Goal: Check status: Check status

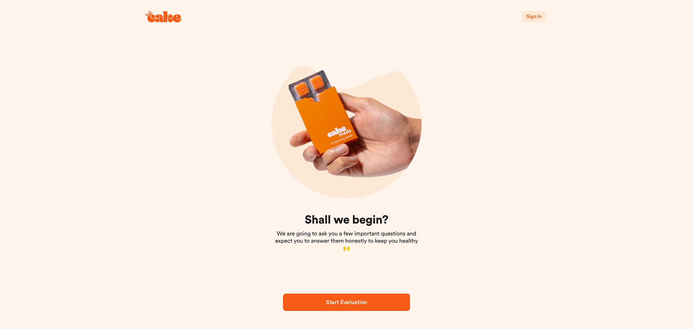
click at [535, 14] on span "Sign In" at bounding box center [533, 16] width 15 height 5
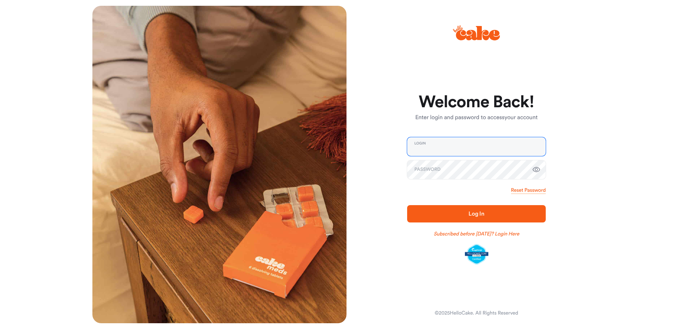
click at [486, 148] on input "email" at bounding box center [476, 146] width 139 height 19
type input "**********"
click at [452, 216] on span "Log In" at bounding box center [475, 213] width 115 height 9
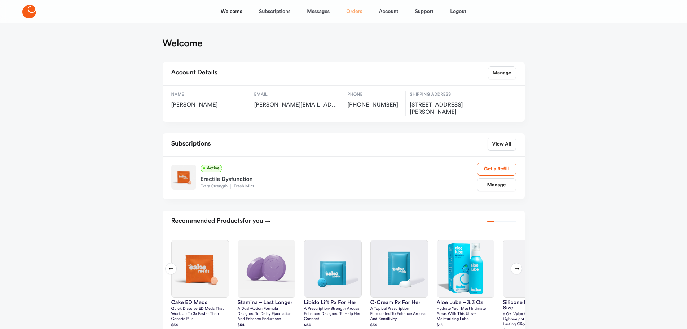
click at [360, 13] on link "Orders" at bounding box center [354, 11] width 16 height 17
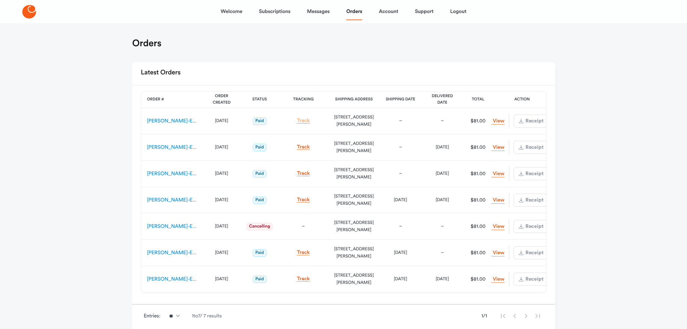
click at [303, 119] on link "Track" at bounding box center [303, 120] width 13 height 5
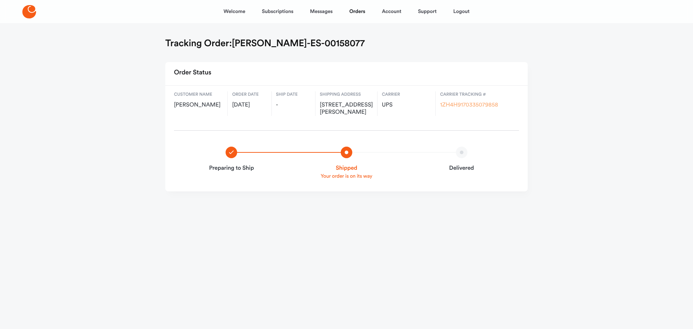
click at [473, 104] on link "1ZH4H9170335079858" at bounding box center [469, 105] width 58 height 6
